Goal: Information Seeking & Learning: Compare options

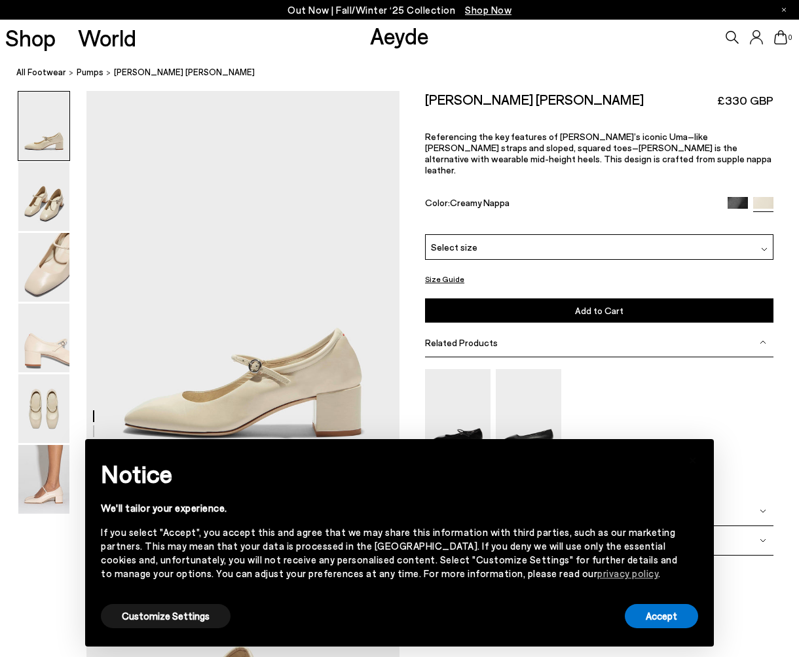
scroll to position [9, 0]
click at [678, 620] on button "Accept" at bounding box center [661, 616] width 73 height 24
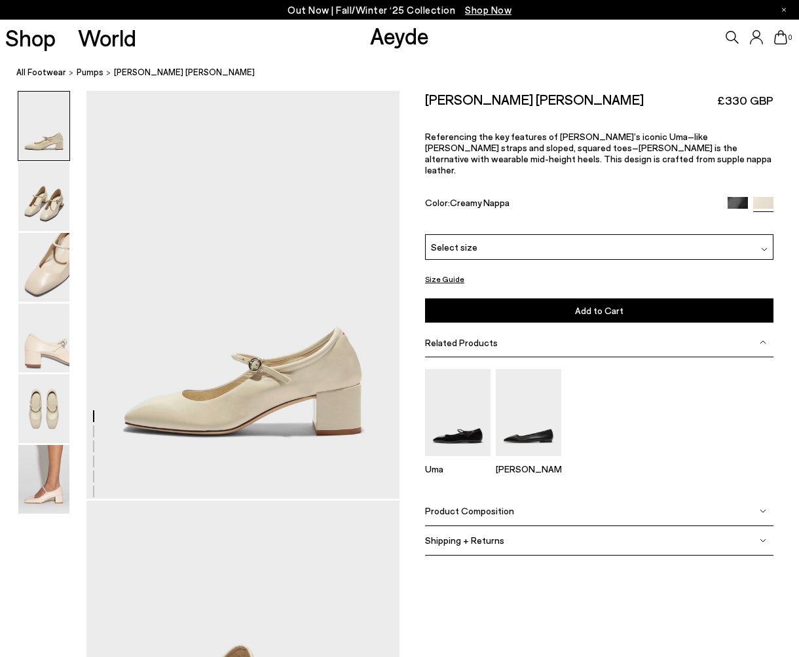
click at [737, 197] on img at bounding box center [738, 207] width 20 height 20
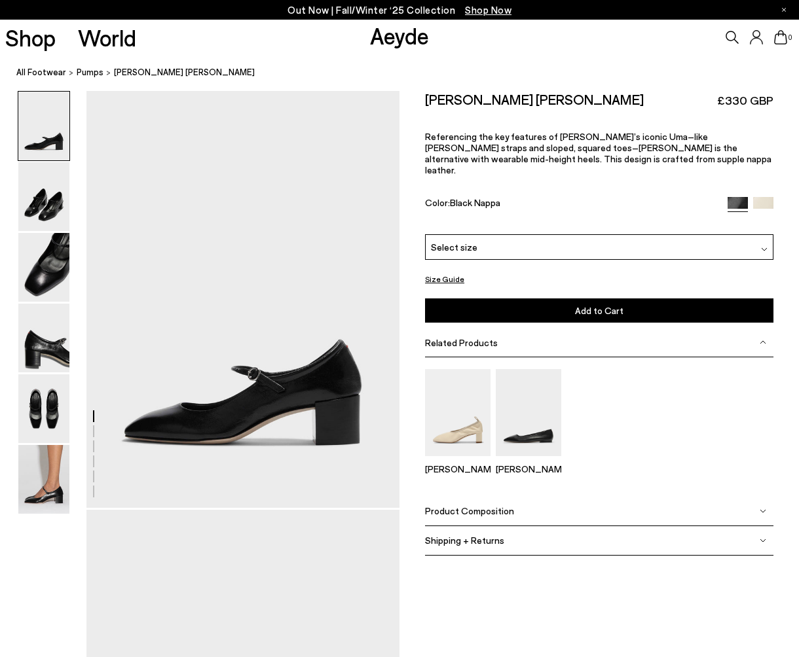
click at [767, 197] on img at bounding box center [763, 207] width 20 height 20
